Goal: Find specific page/section: Find specific page/section

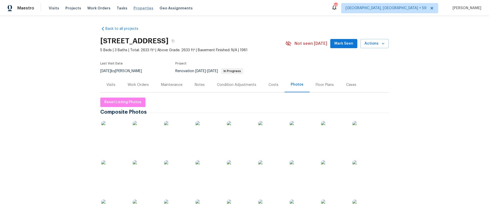
click at [137, 8] on span "Properties" at bounding box center [143, 8] width 20 height 5
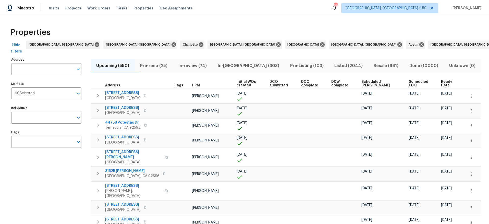
click at [418, 66] on span "Done (10000)" at bounding box center [424, 65] width 34 height 7
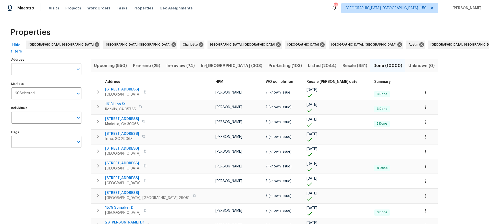
click at [35, 68] on input "Address" at bounding box center [42, 69] width 62 height 12
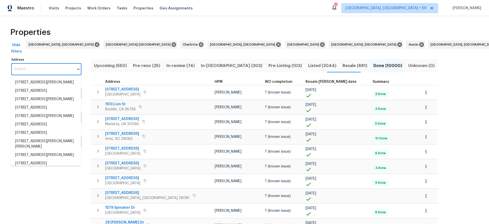
paste input "8882 [PERSON_NAME] Dr"
type input "8882 [PERSON_NAME] Dr"
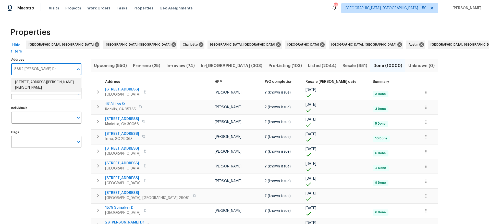
click at [34, 81] on li "[STREET_ADDRESS][PERSON_NAME][PERSON_NAME]" at bounding box center [46, 85] width 70 height 14
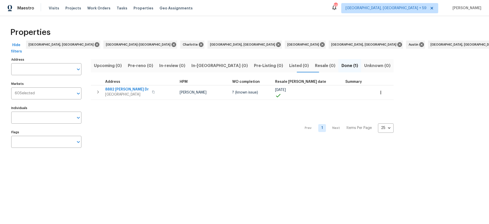
type input "[STREET_ADDRESS][PERSON_NAME][PERSON_NAME]"
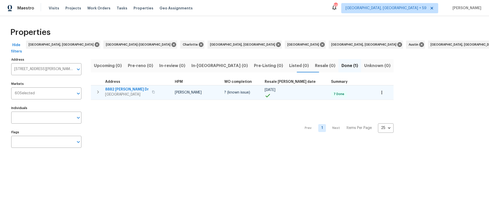
click at [116, 89] on span "8882 [PERSON_NAME] Dr" at bounding box center [127, 89] width 44 height 5
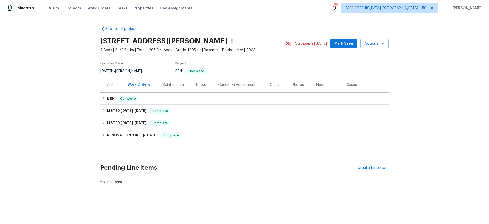
click at [270, 86] on div "Costs" at bounding box center [275, 84] width 10 height 5
